Goal: Task Accomplishment & Management: Complete application form

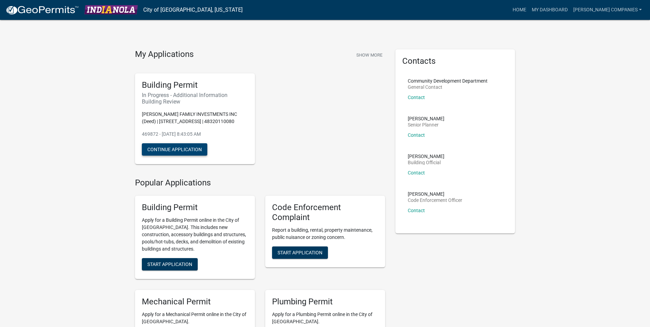
click at [186, 149] on button "Continue Application" at bounding box center [174, 149] width 65 height 12
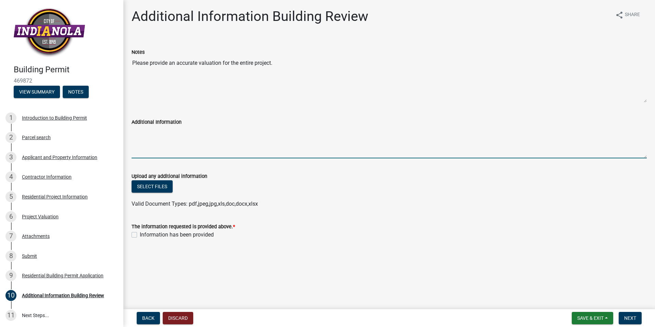
click at [136, 144] on textarea "Additional Information" at bounding box center [389, 142] width 515 height 32
click at [154, 150] on textarea "Additional Information" at bounding box center [389, 142] width 515 height 32
type textarea "630,000"
click at [629, 319] on span "Next" at bounding box center [630, 317] width 12 height 5
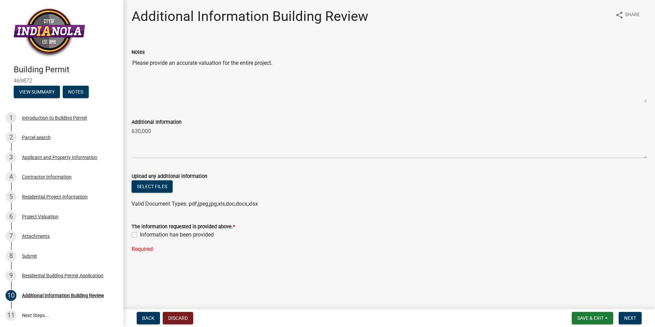
click at [140, 233] on label "Information has been provided" at bounding box center [177, 234] width 74 height 8
click at [140, 233] on input "Information has been provided" at bounding box center [142, 232] width 4 height 4
checkbox input "true"
click at [637, 318] on button "Next" at bounding box center [630, 318] width 23 height 12
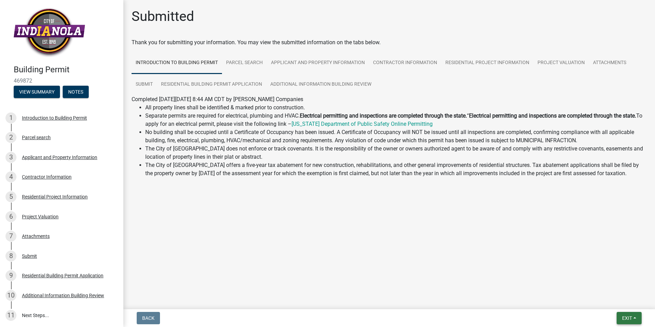
click at [633, 319] on button "Exit" at bounding box center [628, 318] width 25 height 12
click at [603, 301] on button "Save & Exit" at bounding box center [614, 300] width 55 height 16
